Goal: Find specific page/section: Find specific page/section

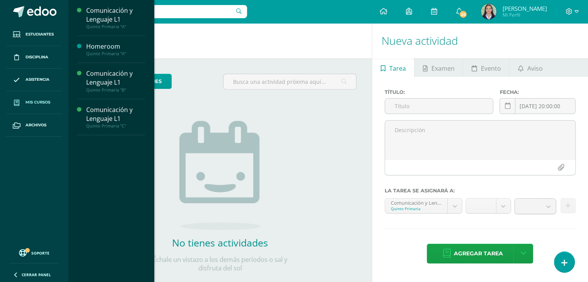
click at [33, 102] on span "Mis cursos" at bounding box center [38, 102] width 25 height 6
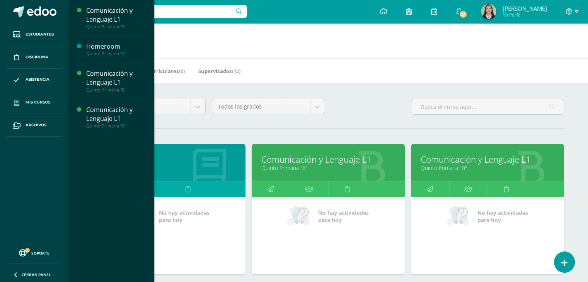
click at [320, 158] on link "Comunicación y Lenguaje L1" at bounding box center [329, 160] width 134 height 12
